Goal: Task Accomplishment & Management: Use online tool/utility

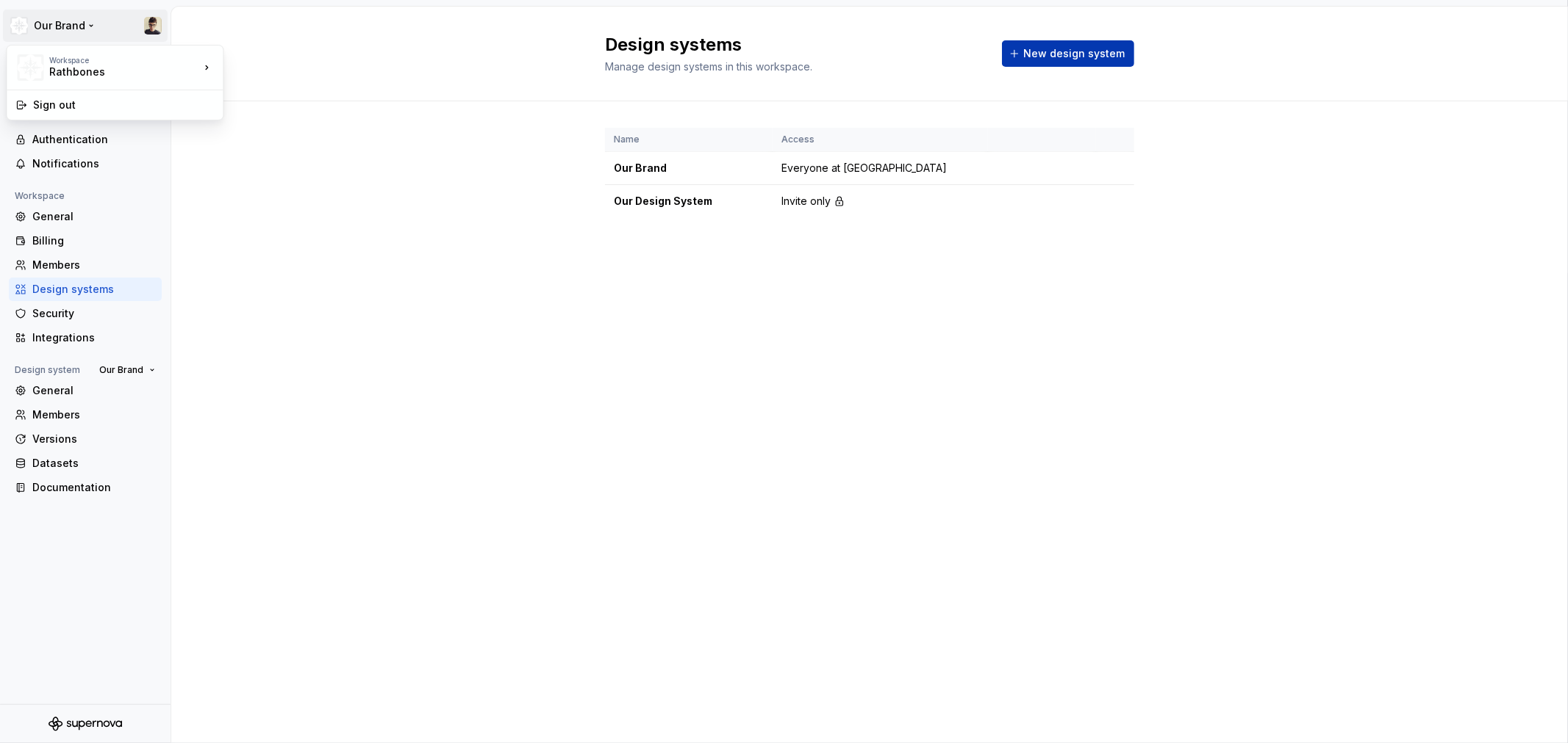
click at [37, 41] on html "Our Brand Back Account Profile Authentication Notifications Workspace General B…" at bounding box center [784, 371] width 1568 height 743
click at [303, 202] on html "Our Brand Back Account Profile Authentication Notifications Workspace General B…" at bounding box center [784, 371] width 1568 height 743
click at [19, 70] on div "Back" at bounding box center [86, 64] width 141 height 15
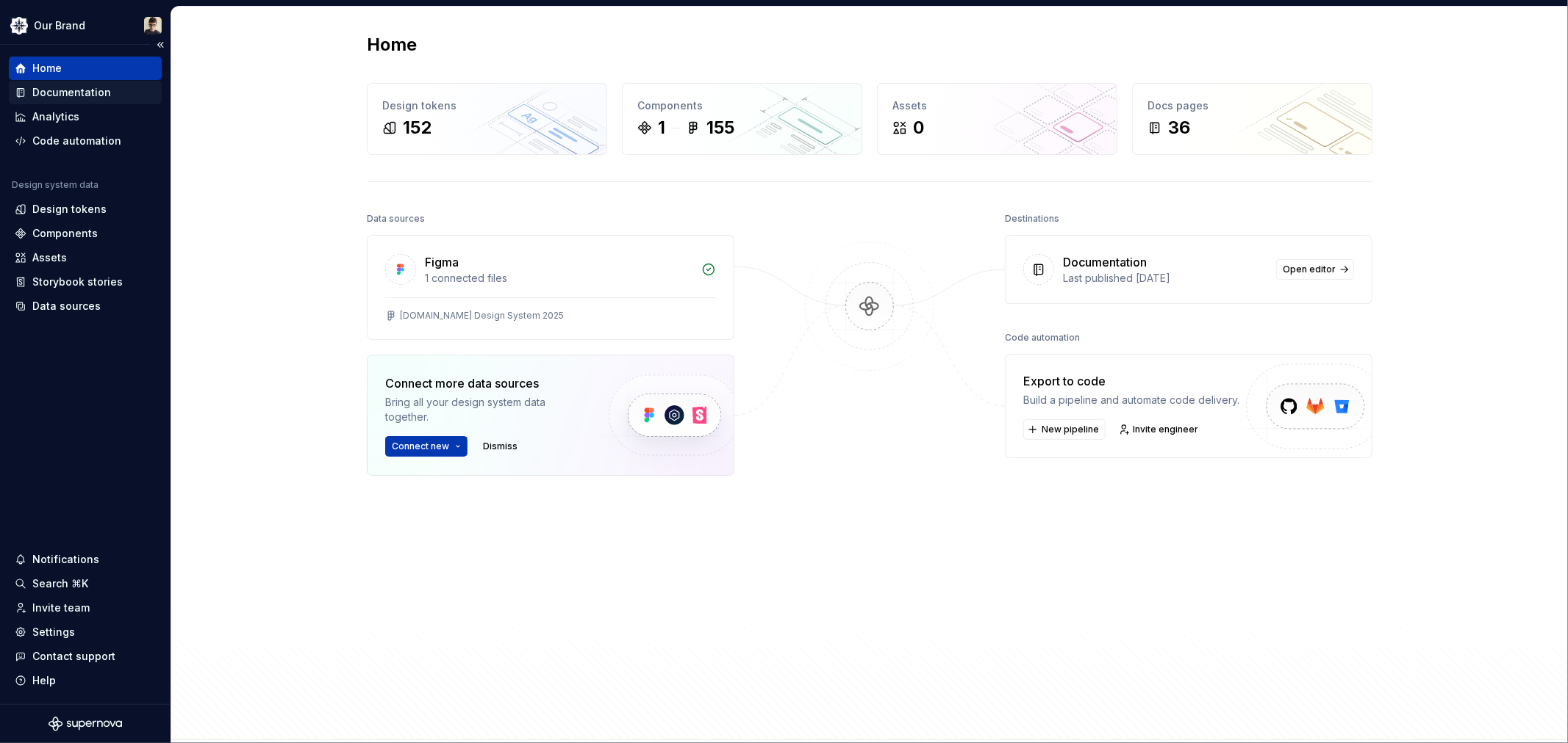
click at [46, 92] on div "Documentation" at bounding box center [71, 93] width 79 height 15
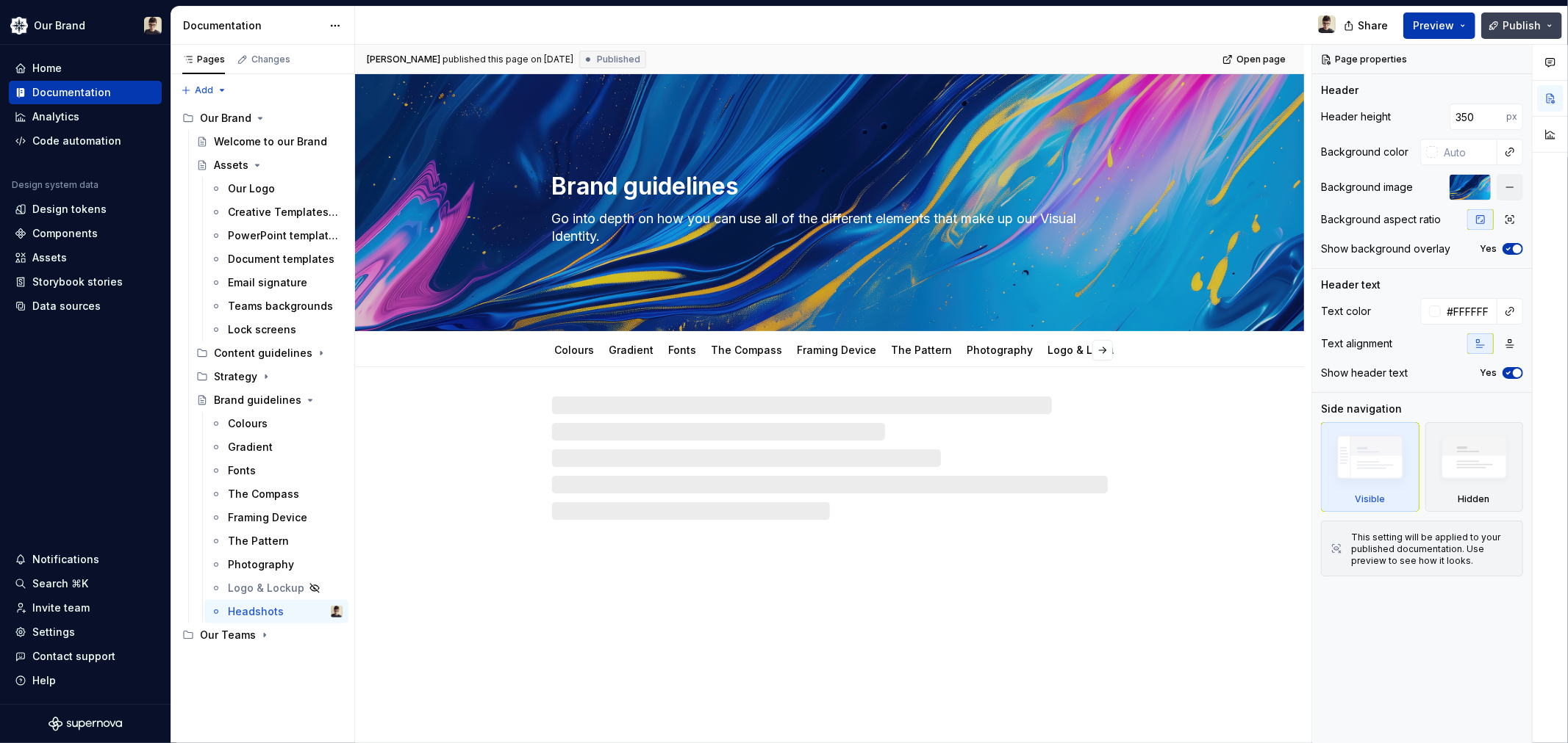
click at [1509, 29] on span "Publish" at bounding box center [1521, 25] width 38 height 15
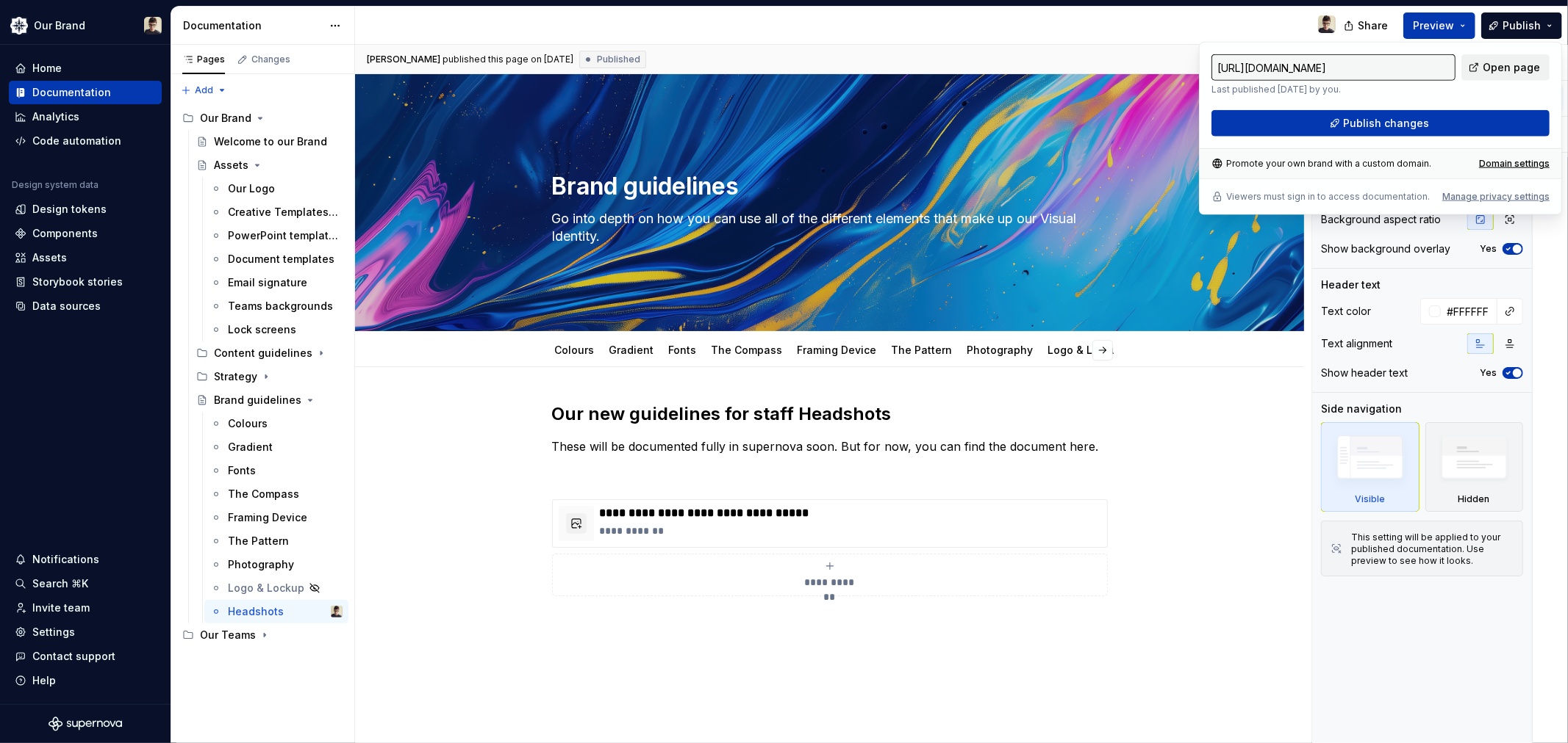
click at [1509, 70] on span "Open page" at bounding box center [1511, 67] width 57 height 15
type textarea "*"
